Goal: Task Accomplishment & Management: Submit feedback/report problem

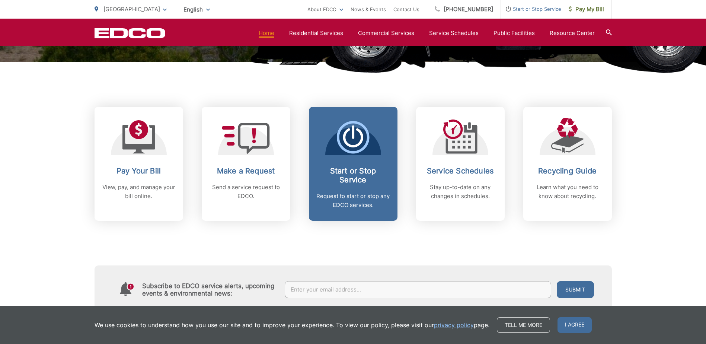
scroll to position [260, 0]
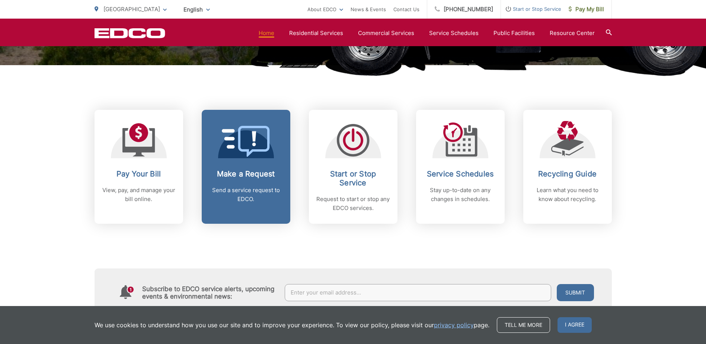
click at [234, 179] on div "Make a Request Send a service request to EDCO." at bounding box center [246, 186] width 74 height 34
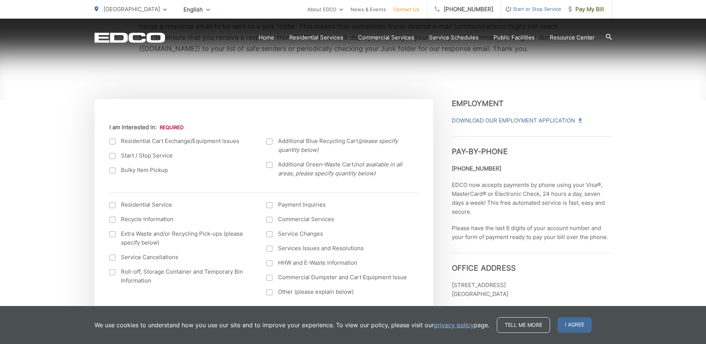
scroll to position [223, 0]
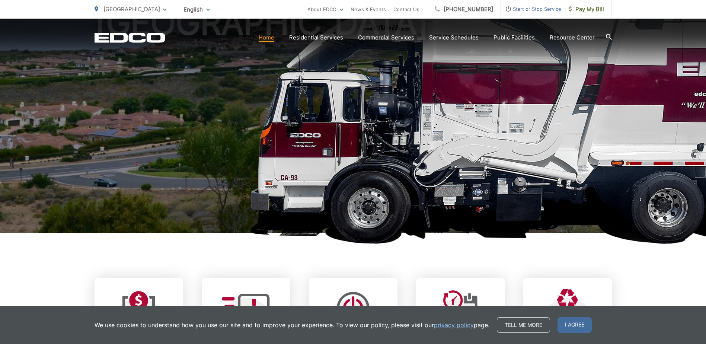
scroll to position [112, 0]
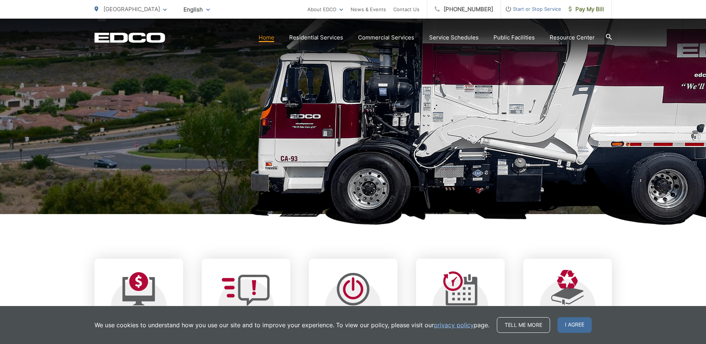
click at [362, 132] on h1 "[GEOGRAPHIC_DATA]" at bounding box center [353, 103] width 517 height 236
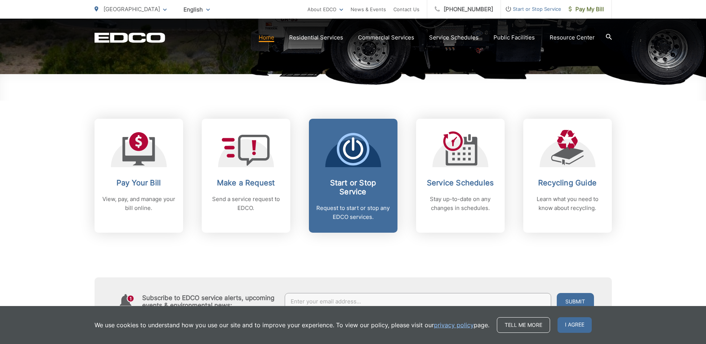
scroll to position [260, 0]
